Goal: Transaction & Acquisition: Book appointment/travel/reservation

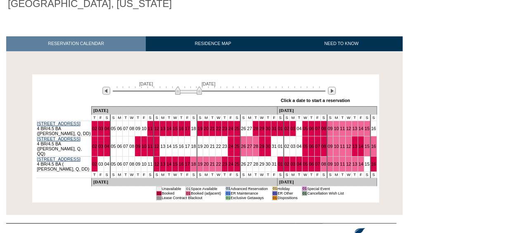
scroll to position [110, 0]
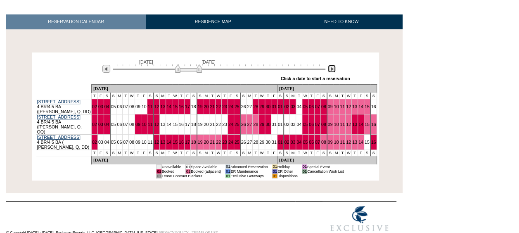
click at [333, 68] on img at bounding box center [332, 69] width 8 height 8
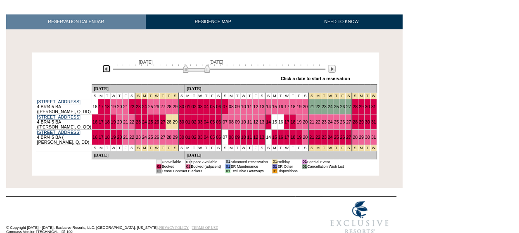
click at [105, 67] on img at bounding box center [106, 69] width 8 height 8
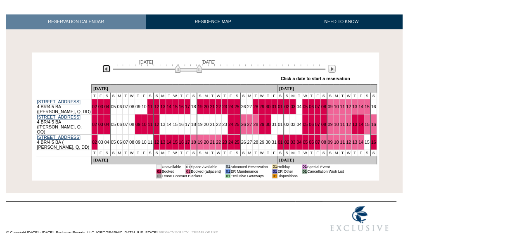
click at [107, 72] on img at bounding box center [106, 69] width 8 height 8
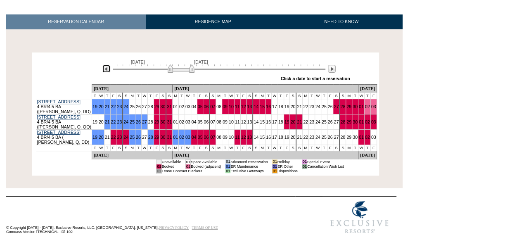
click at [106, 69] on img at bounding box center [106, 69] width 8 height 8
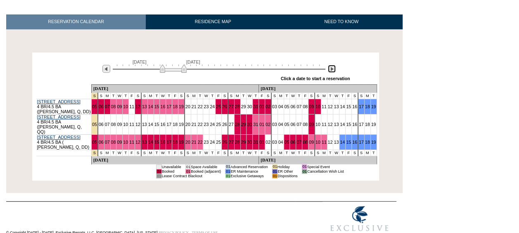
click at [334, 70] on img at bounding box center [332, 69] width 8 height 8
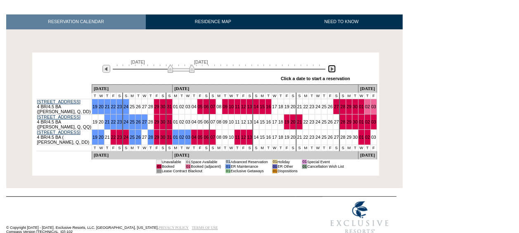
click at [332, 69] on img at bounding box center [332, 69] width 8 height 8
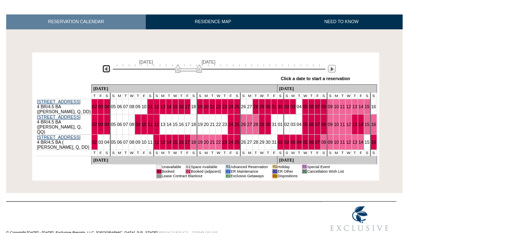
click at [104, 69] on img at bounding box center [106, 69] width 8 height 8
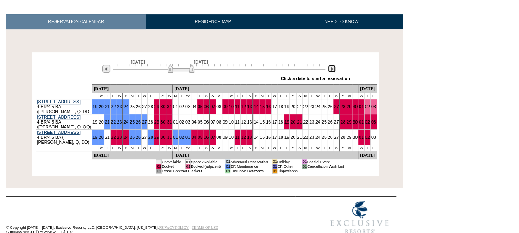
click at [330, 67] on img at bounding box center [332, 69] width 8 height 8
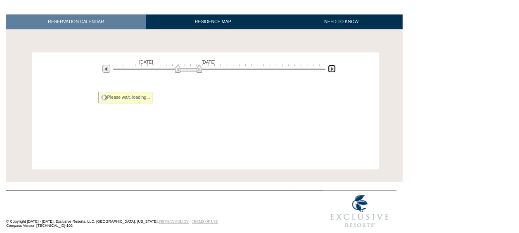
click at [330, 67] on img at bounding box center [332, 69] width 8 height 8
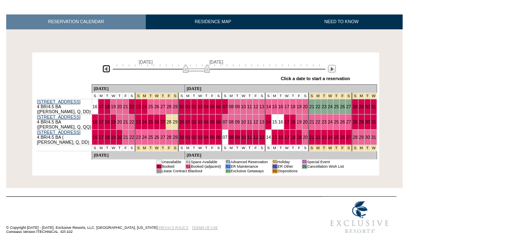
click at [108, 68] on img at bounding box center [106, 69] width 8 height 8
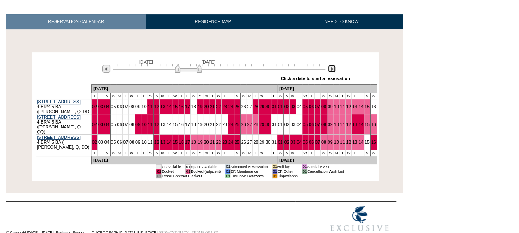
click at [332, 69] on img at bounding box center [332, 69] width 8 height 8
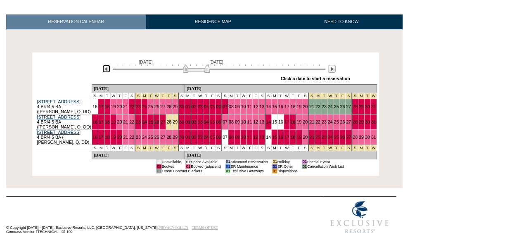
click at [107, 69] on img at bounding box center [106, 69] width 8 height 8
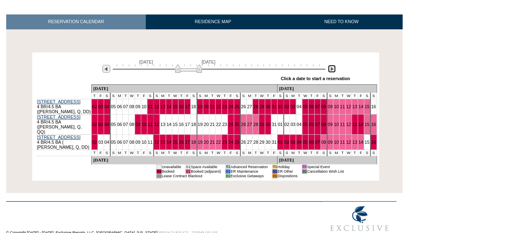
click at [332, 69] on img at bounding box center [332, 69] width 8 height 8
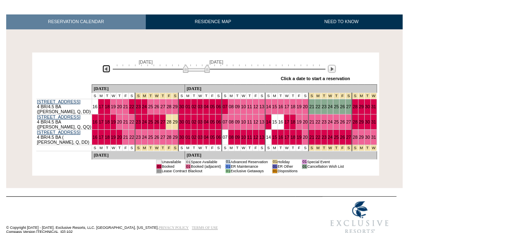
click at [107, 68] on img at bounding box center [106, 69] width 8 height 8
